Goal: Transaction & Acquisition: Purchase product/service

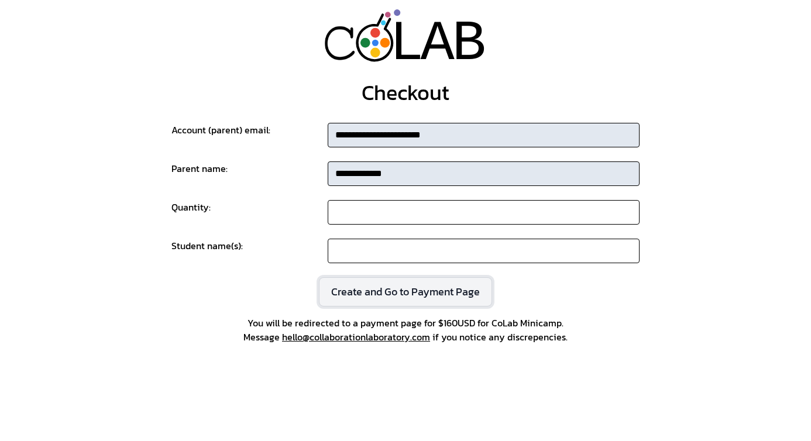
click at [436, 293] on button "Create and Go to Payment Page" at bounding box center [405, 292] width 173 height 29
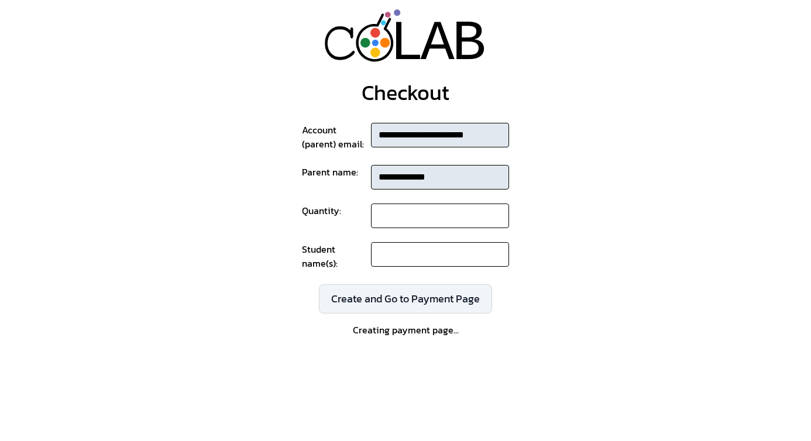
click at [430, 258] on input at bounding box center [440, 254] width 139 height 25
type input "**"
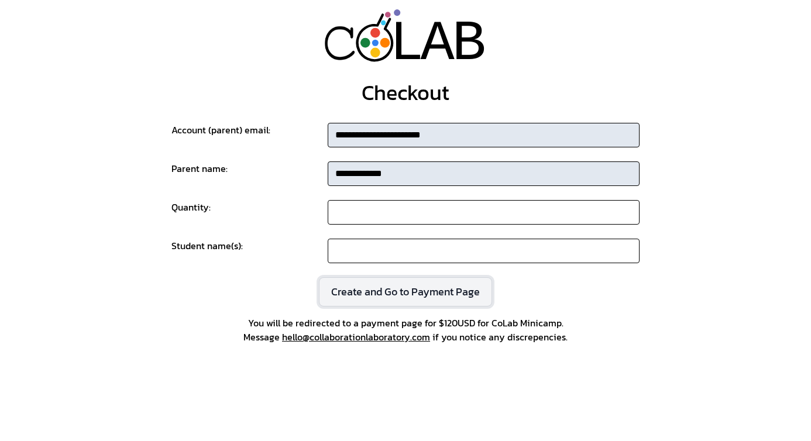
click at [383, 289] on button "Create and Go to Payment Page" at bounding box center [405, 292] width 173 height 29
